Goal: Information Seeking & Learning: Learn about a topic

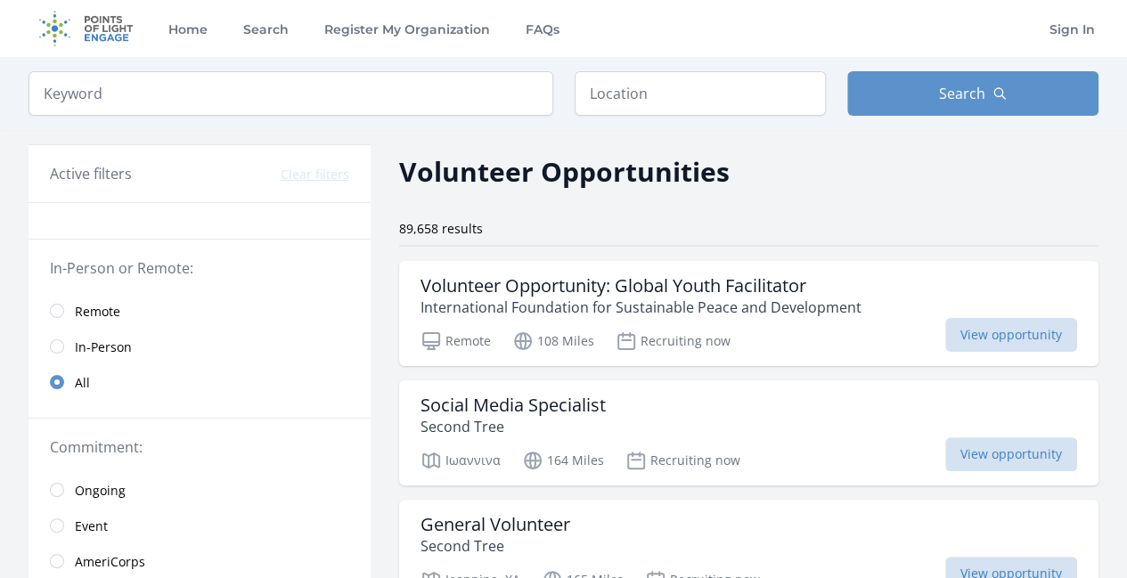
click at [94, 314] on span "Remote" at bounding box center [97, 312] width 45 height 18
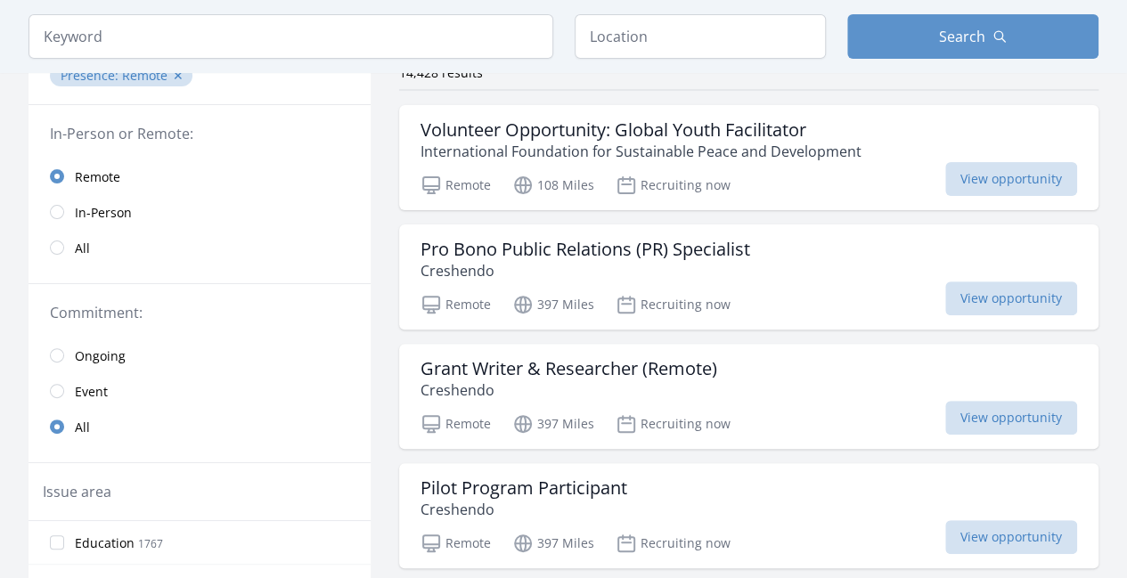
scroll to position [267, 0]
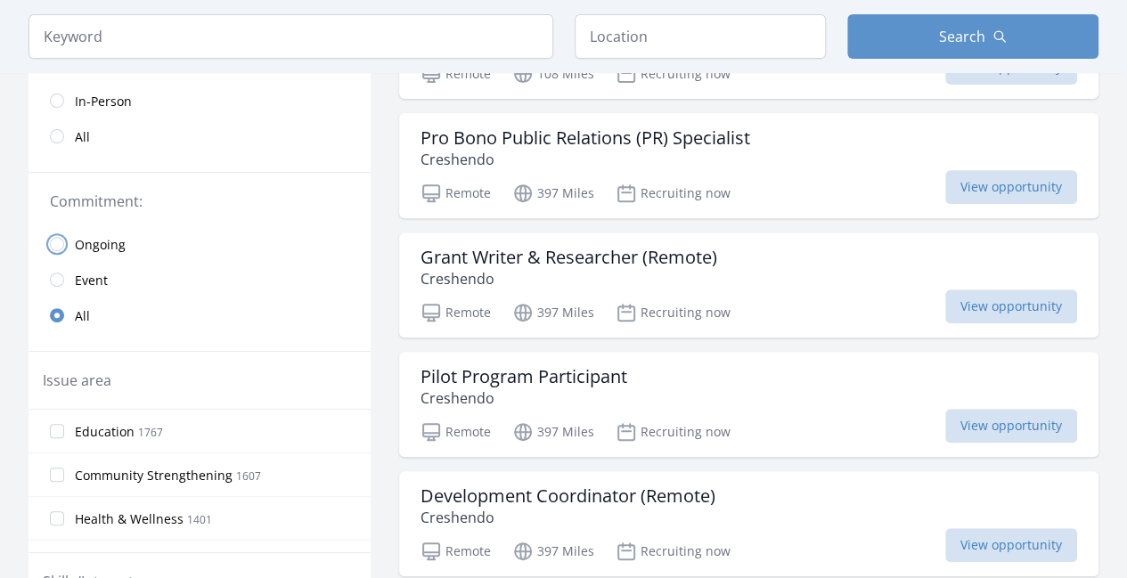
click at [57, 237] on input "radio" at bounding box center [57, 244] width 14 height 14
click at [53, 313] on input "radio" at bounding box center [57, 315] width 14 height 14
click at [60, 308] on input "radio" at bounding box center [57, 315] width 14 height 14
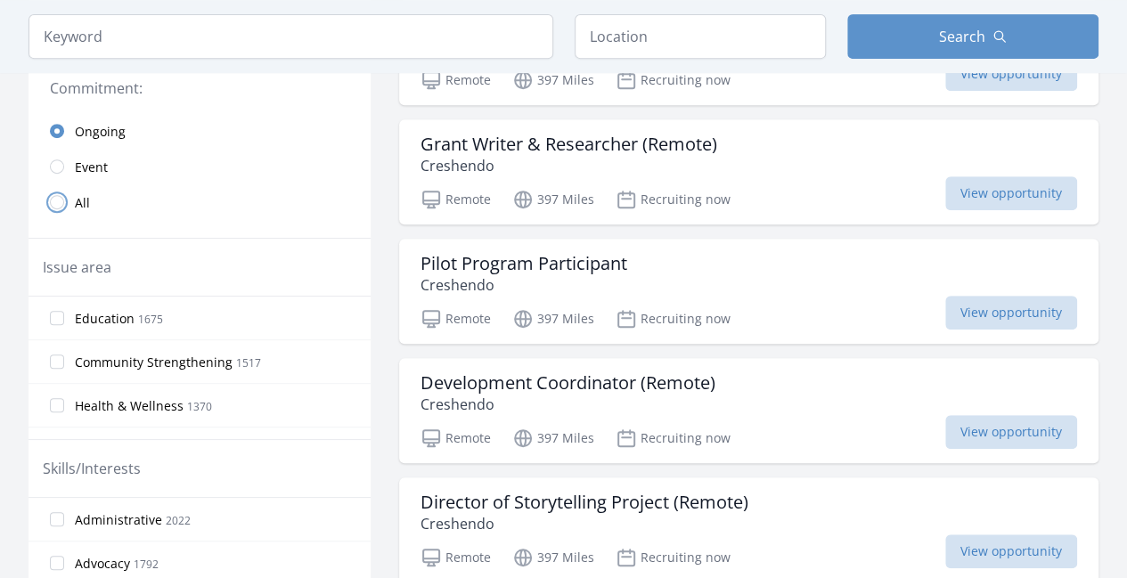
scroll to position [445, 0]
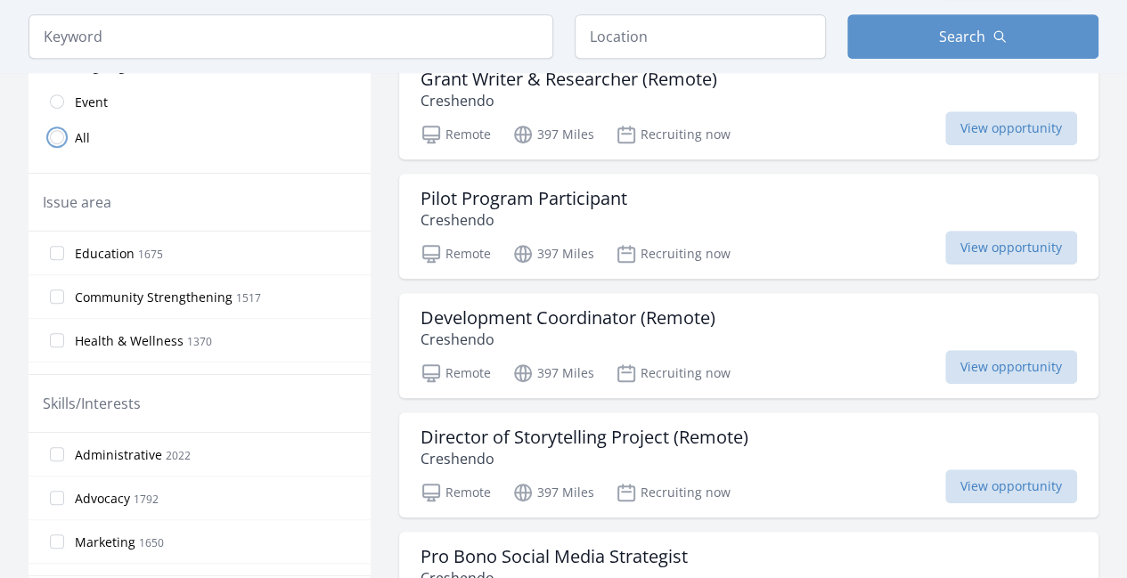
click at [61, 138] on input "radio" at bounding box center [57, 137] width 14 height 14
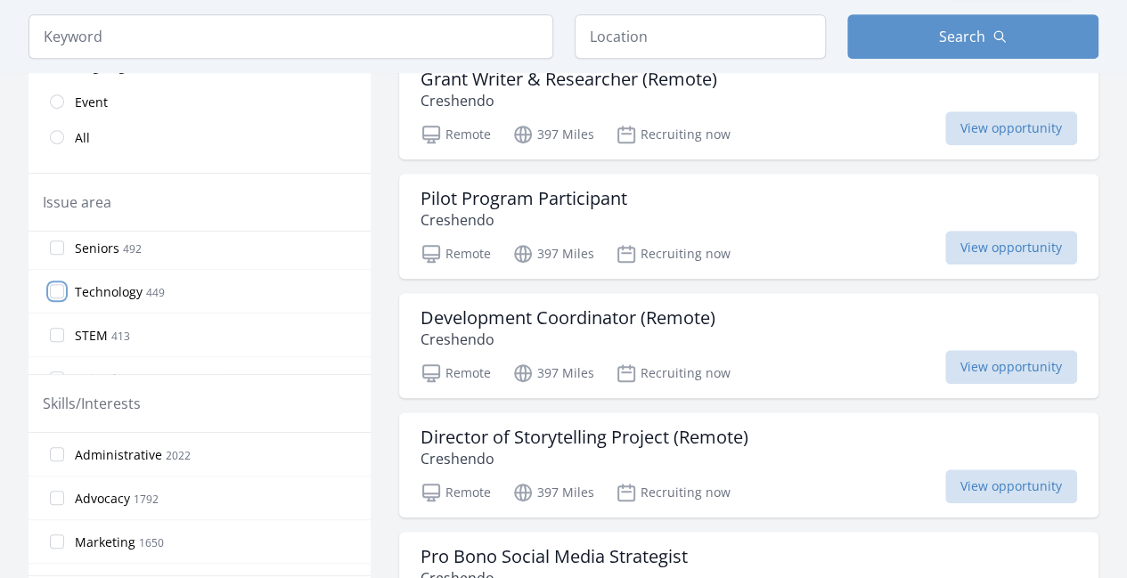
click at [57, 286] on input "Technology 449" at bounding box center [57, 291] width 14 height 14
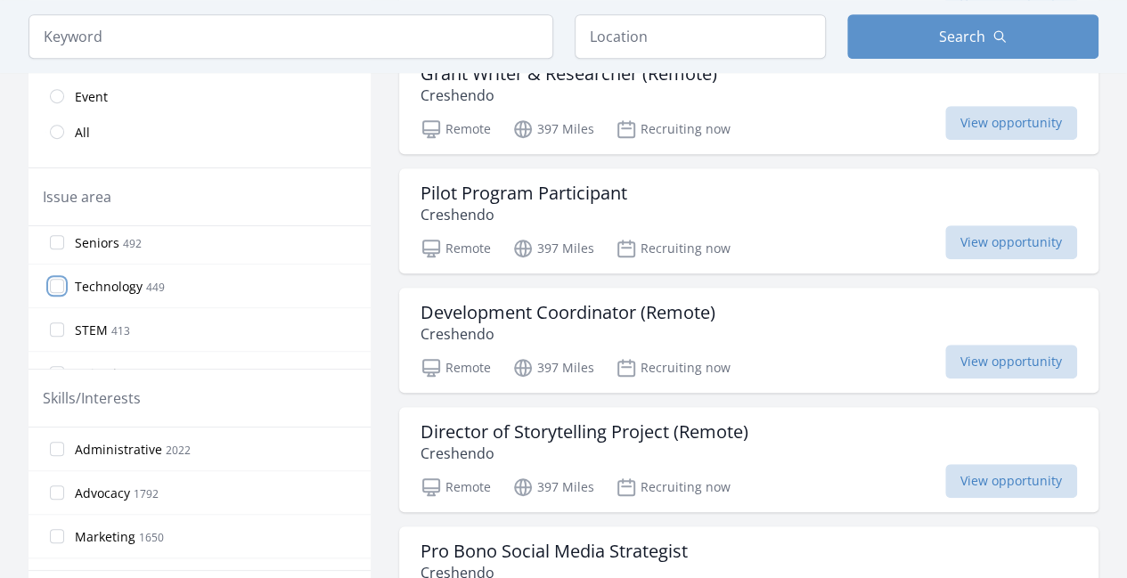
scroll to position [623, 0]
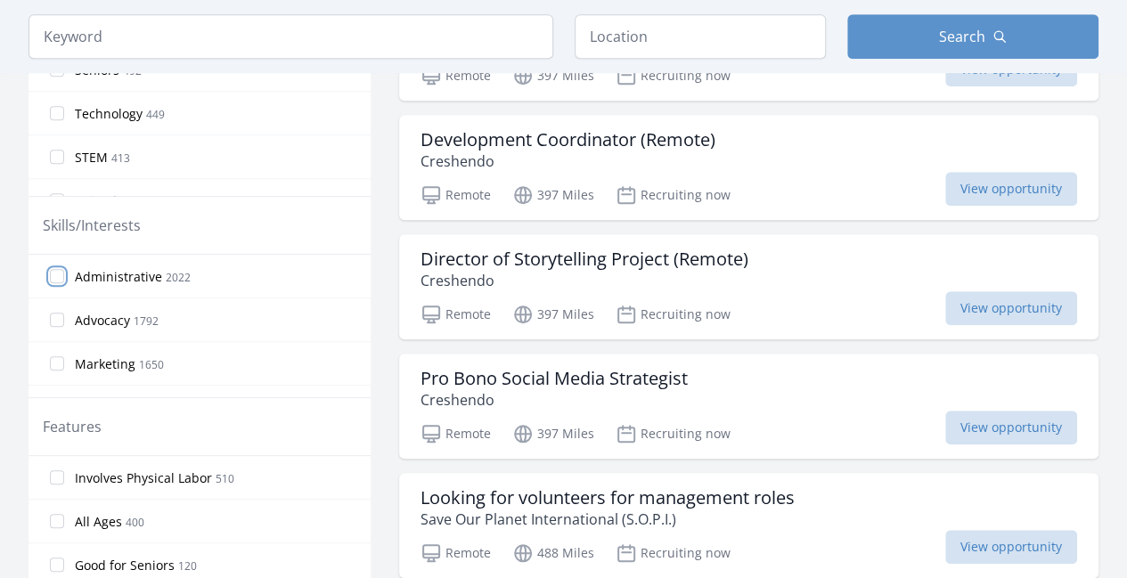
click at [61, 269] on input "Administrative 2022" at bounding box center [57, 276] width 14 height 14
click at [61, 273] on input "Administrative 2022" at bounding box center [57, 276] width 14 height 14
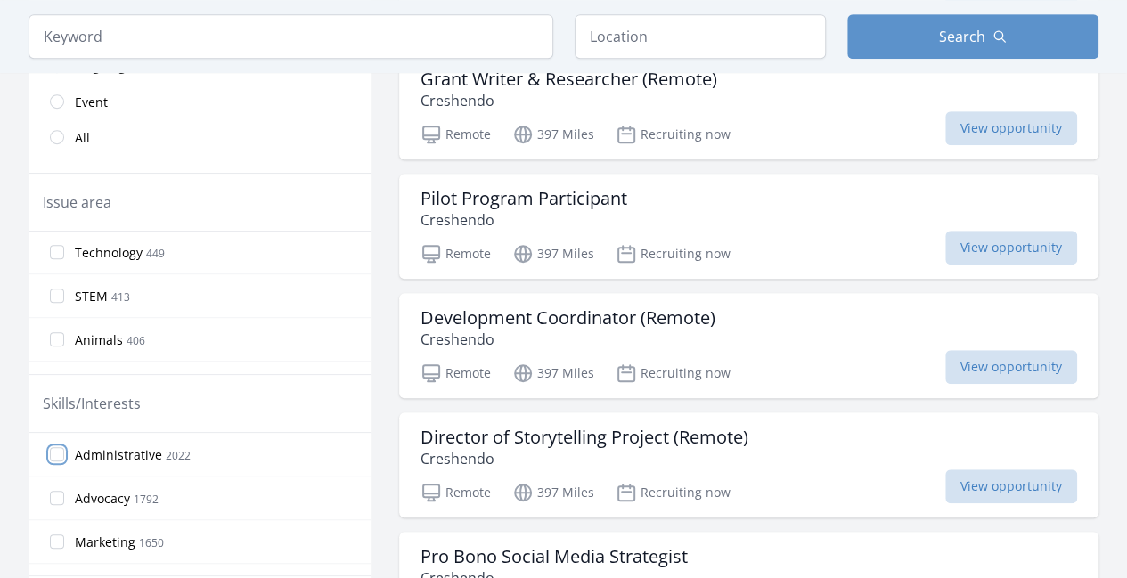
scroll to position [267, 0]
click at [61, 289] on input "Technology 449" at bounding box center [57, 291] width 14 height 14
click at [59, 289] on input "Technology 449" at bounding box center [57, 291] width 14 height 14
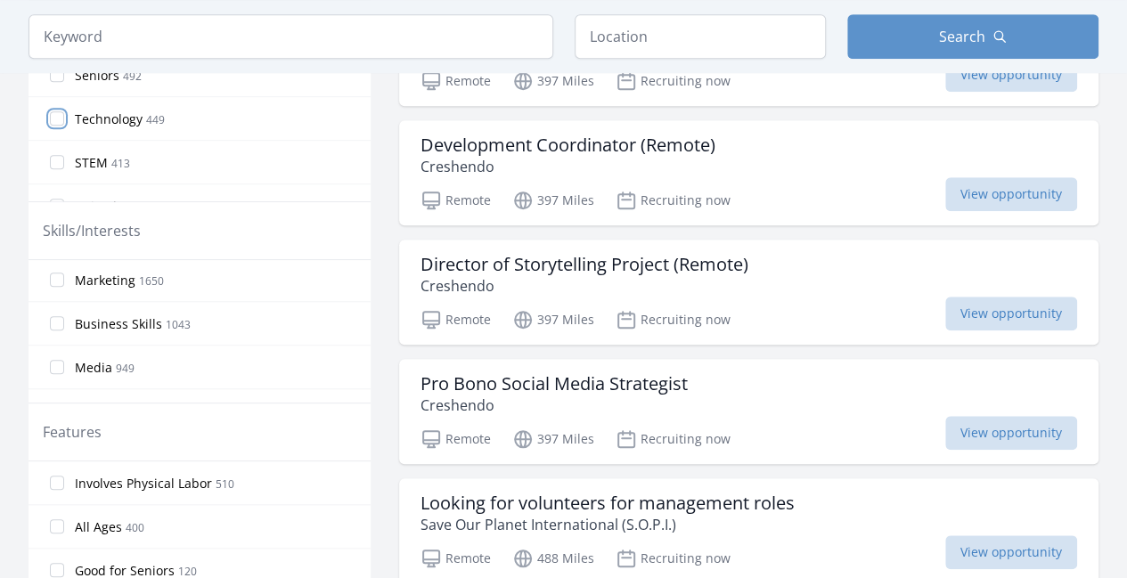
scroll to position [623, 0]
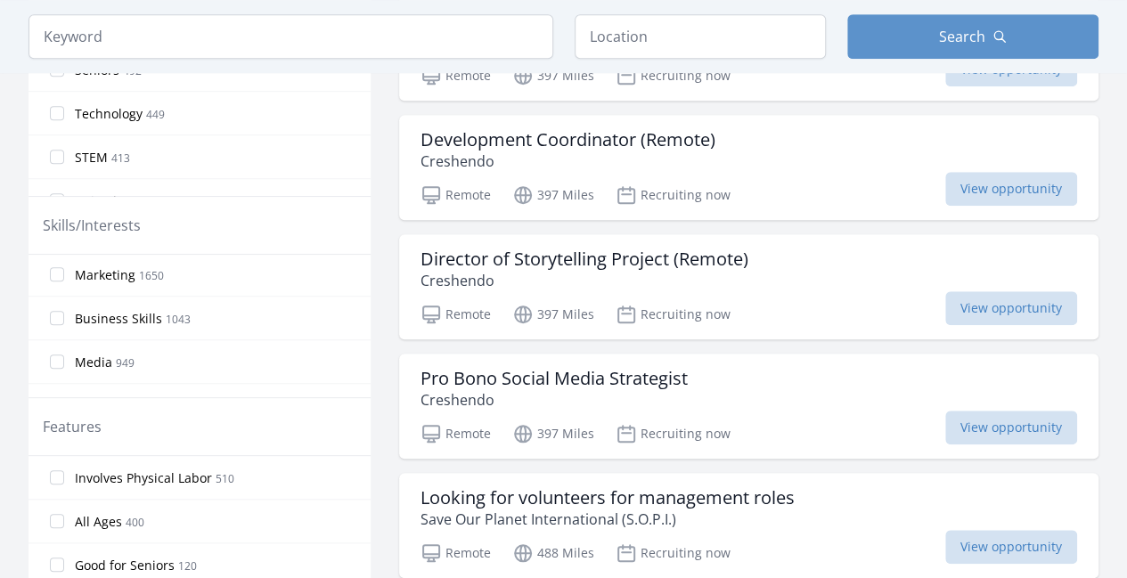
click at [66, 275] on label "Marketing 1650" at bounding box center [199, 274] width 342 height 36
click at [64, 275] on input "Marketing 1650" at bounding box center [57, 274] width 14 height 14
click at [61, 106] on input "Technology 449" at bounding box center [57, 113] width 14 height 14
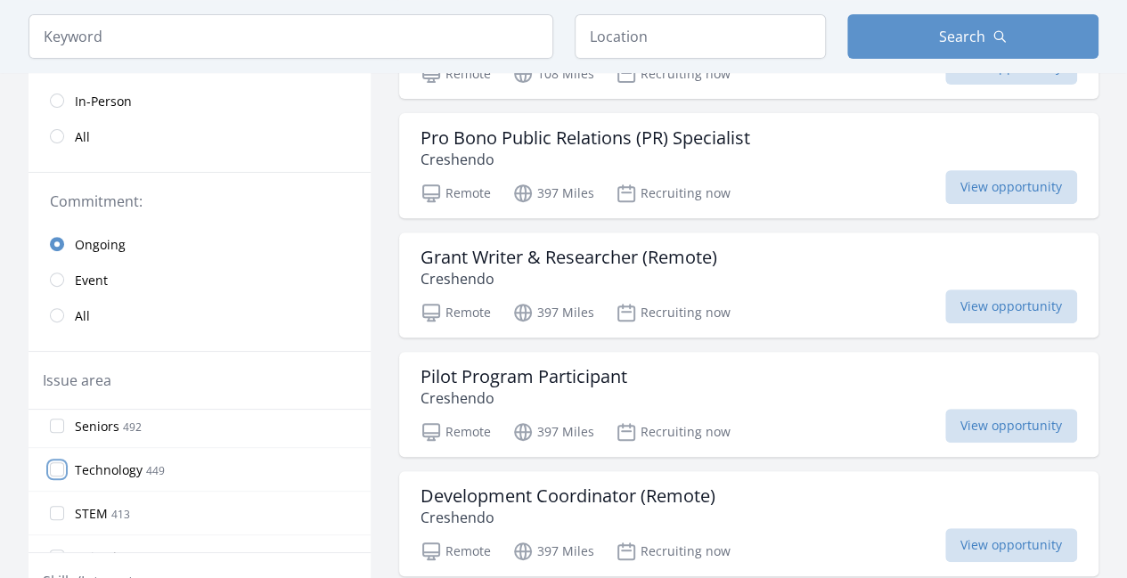
scroll to position [0, 0]
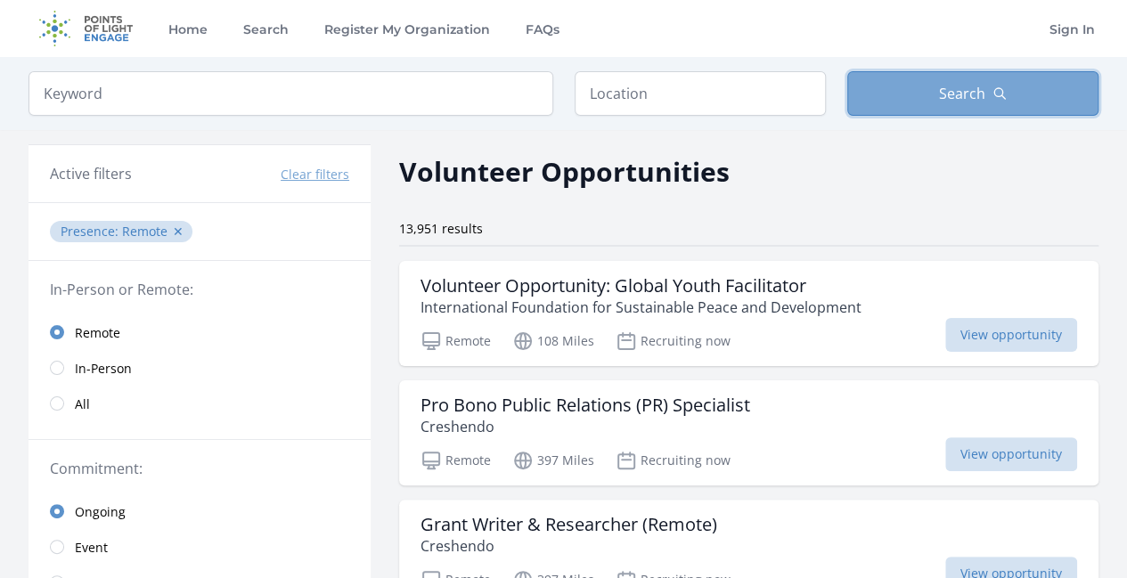
click at [917, 82] on button "Search" at bounding box center [972, 93] width 251 height 45
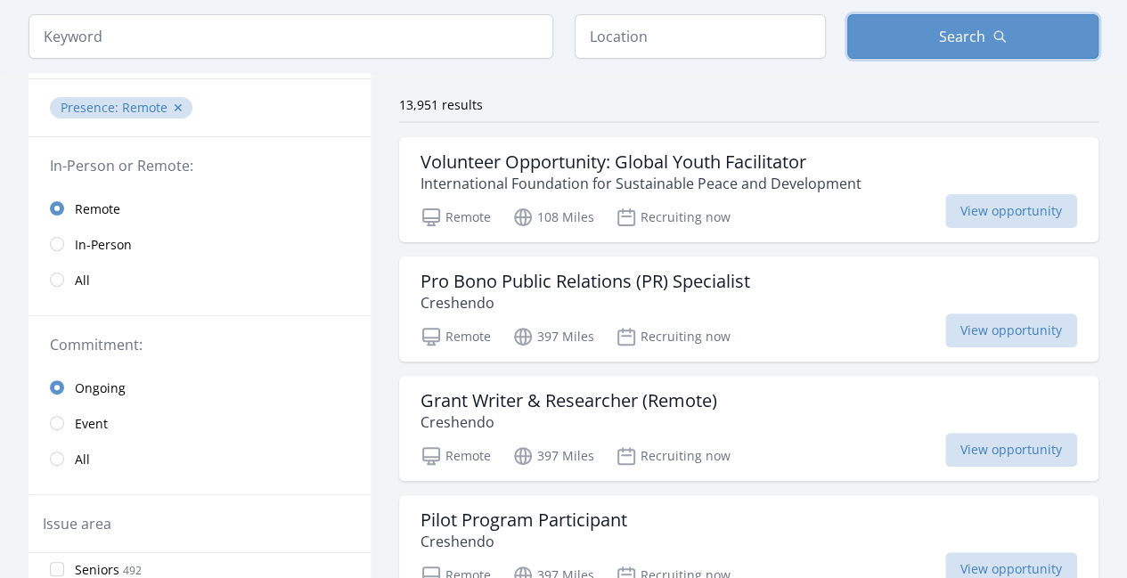
scroll to position [178, 0]
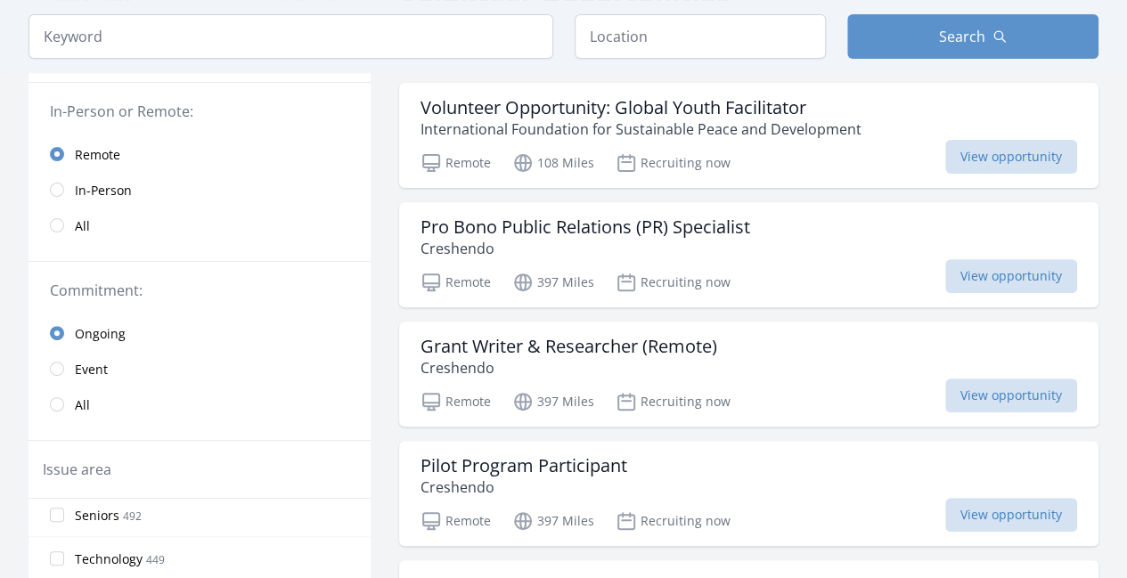
click at [66, 405] on link "All" at bounding box center [199, 405] width 342 height 36
click at [61, 403] on input "radio" at bounding box center [57, 404] width 14 height 14
click at [61, 402] on input "radio" at bounding box center [57, 404] width 14 height 14
click at [52, 364] on input "radio" at bounding box center [57, 369] width 14 height 14
click at [56, 411] on link "All" at bounding box center [199, 405] width 342 height 36
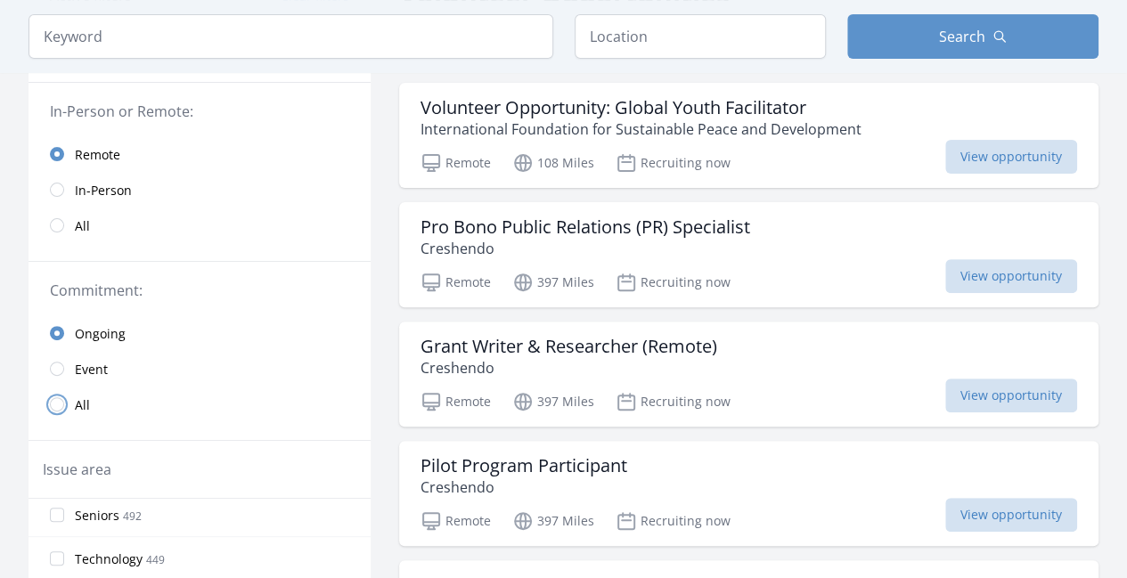
click at [55, 403] on input "radio" at bounding box center [57, 404] width 14 height 14
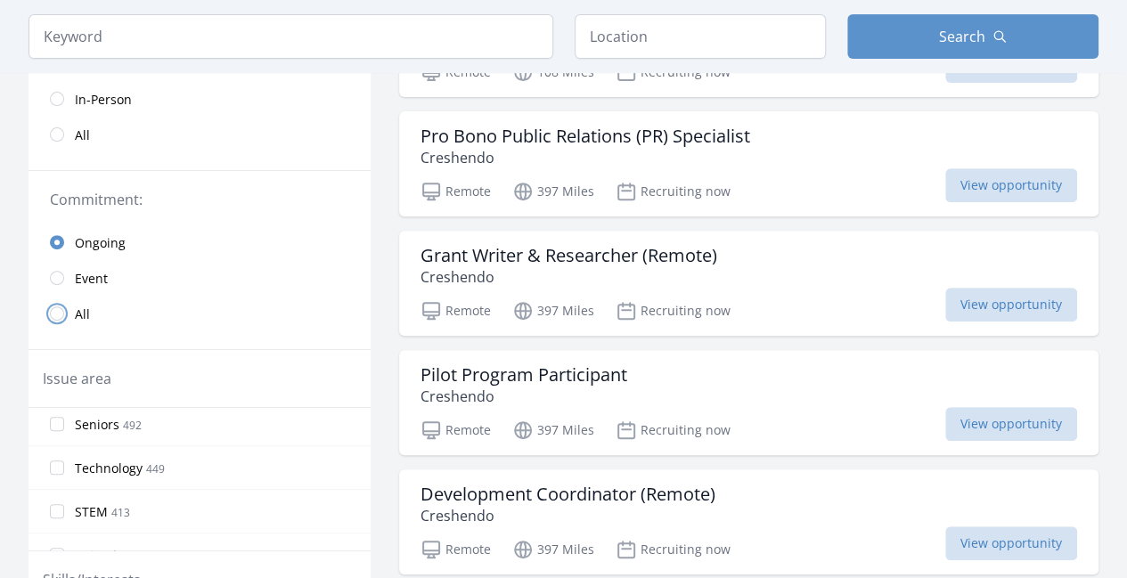
scroll to position [356, 0]
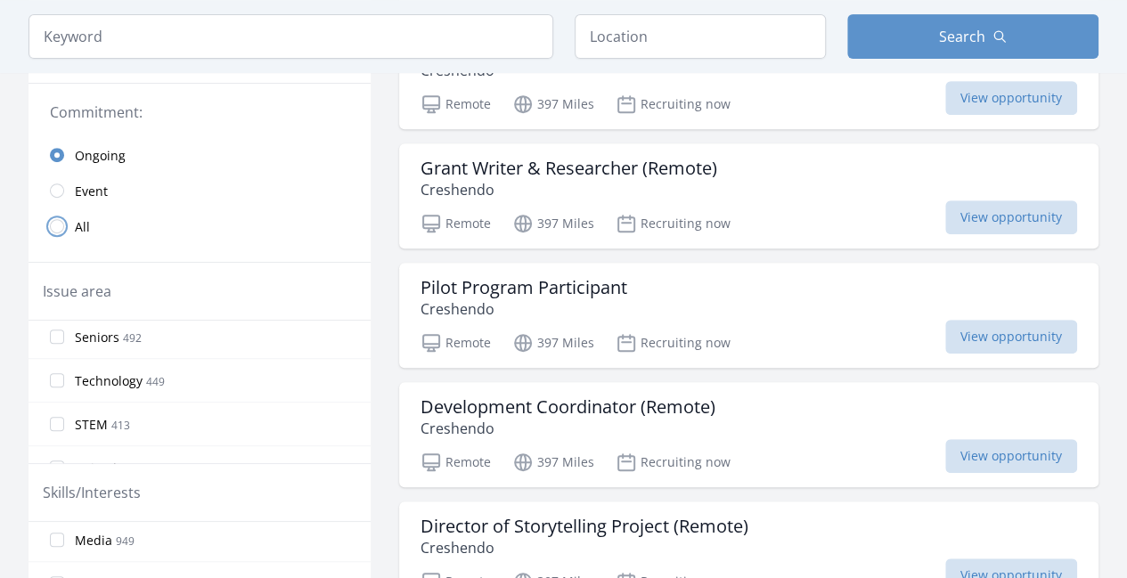
click at [53, 224] on input "radio" at bounding box center [57, 226] width 14 height 14
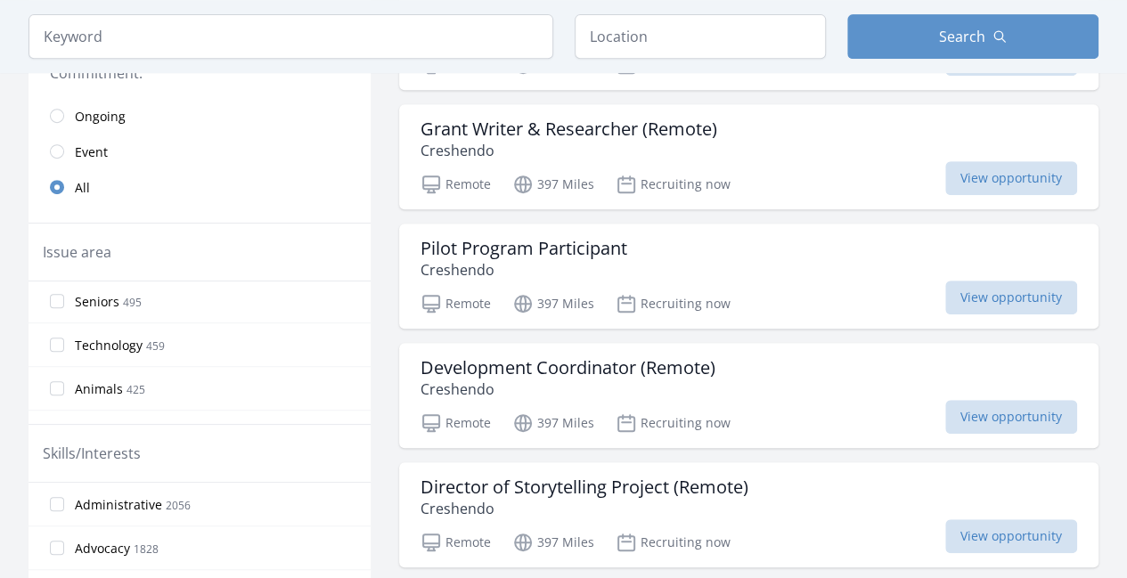
scroll to position [225, 0]
click at [67, 376] on label "Technology 459" at bounding box center [199, 383] width 342 height 36
click at [64, 376] on input "Technology 459" at bounding box center [57, 383] width 14 height 14
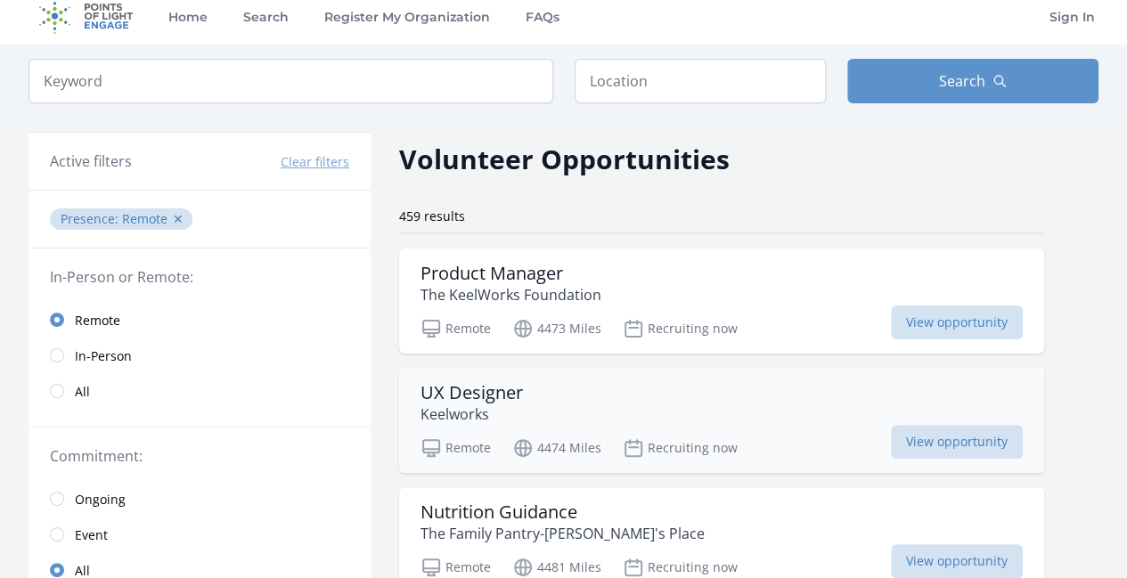
scroll to position [0, 0]
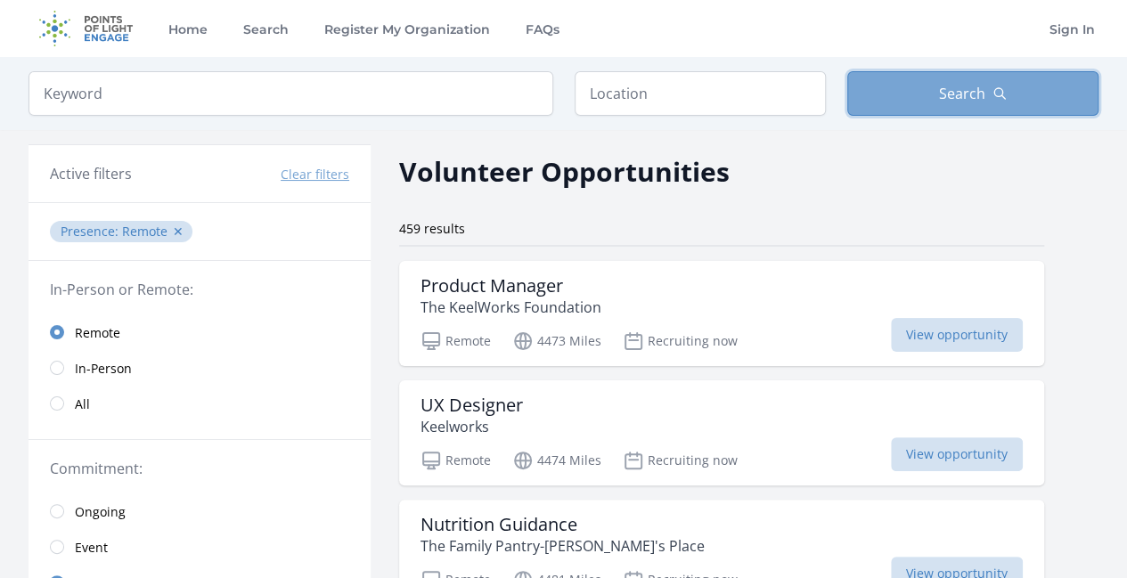
click at [898, 83] on button "Search" at bounding box center [972, 93] width 251 height 45
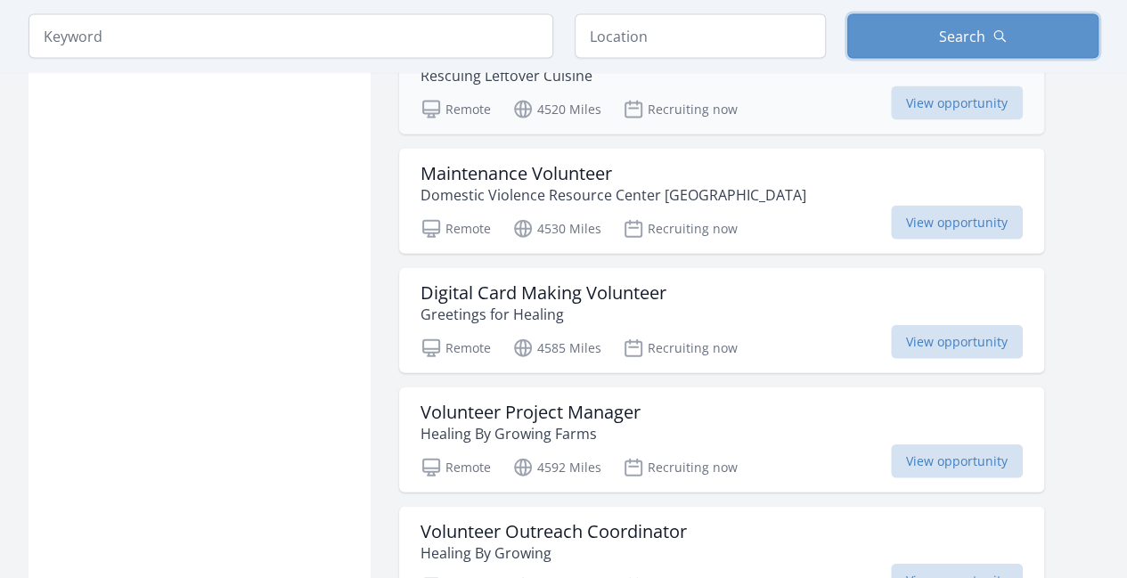
scroll to position [2048, 0]
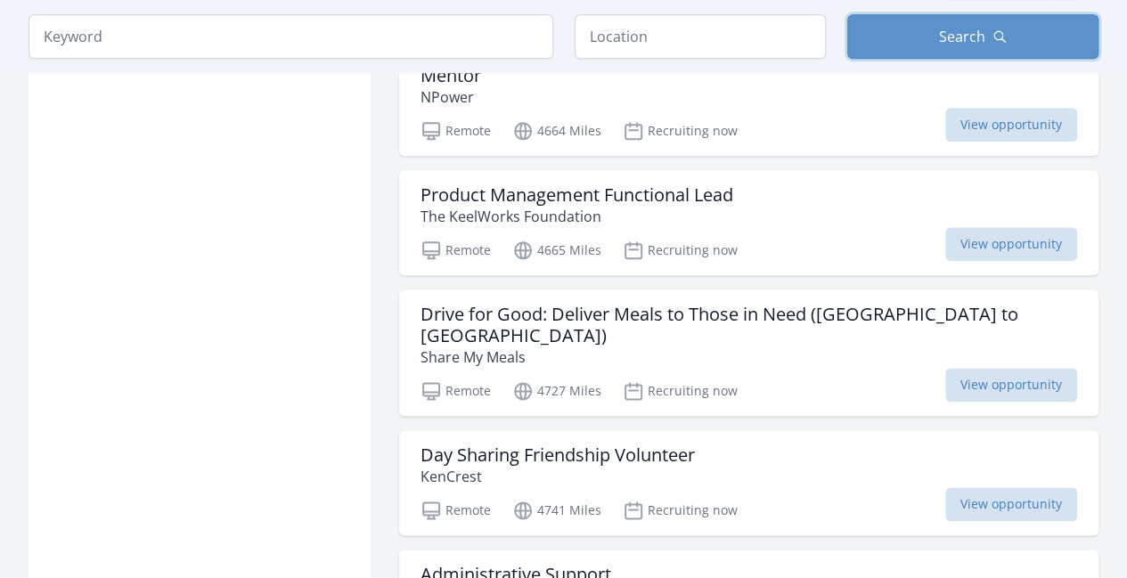
scroll to position [4542, 0]
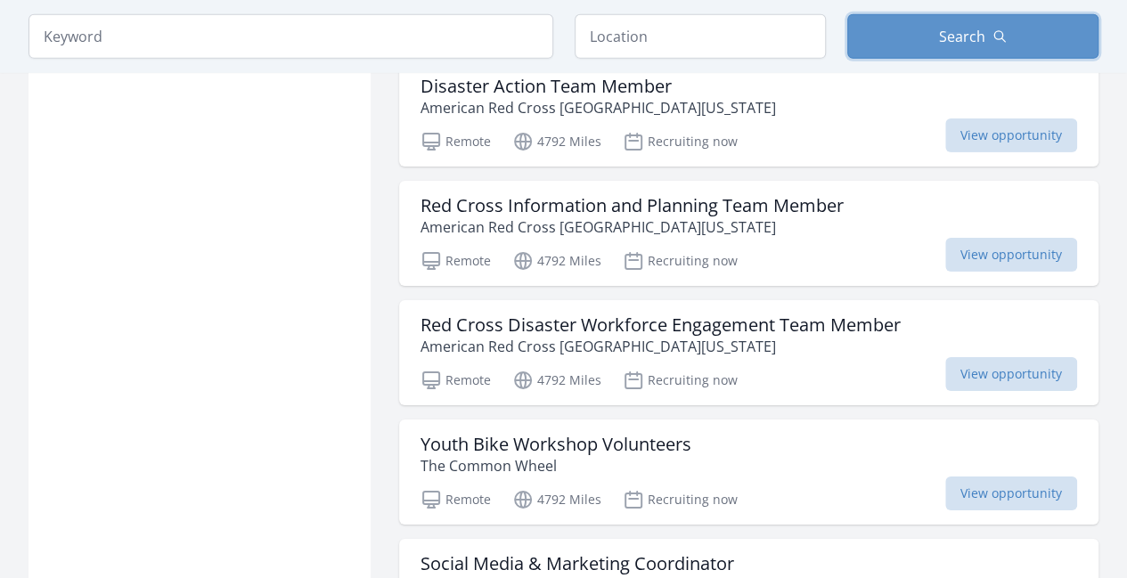
scroll to position [6323, 0]
